Goal: Task Accomplishment & Management: Manage account settings

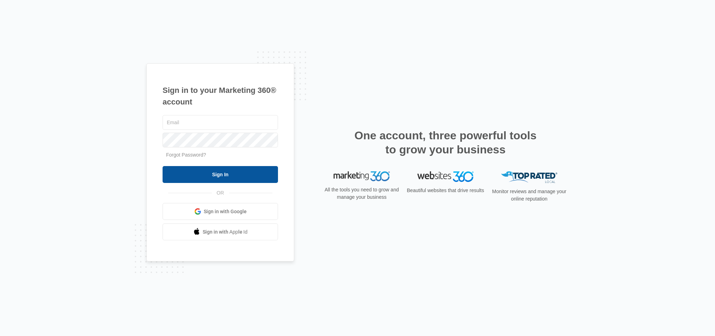
type input "[EMAIL_ADDRESS][DOMAIN_NAME]"
click at [236, 179] on input "Sign In" at bounding box center [220, 174] width 115 height 17
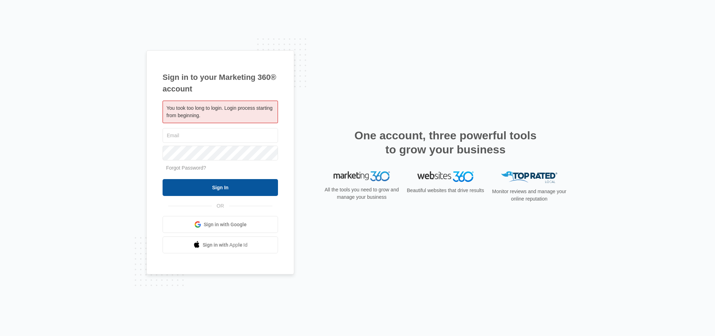
type input "[EMAIL_ADDRESS][DOMAIN_NAME]"
click at [223, 185] on input "Sign In" at bounding box center [220, 187] width 115 height 17
